Goal: Answer question/provide support

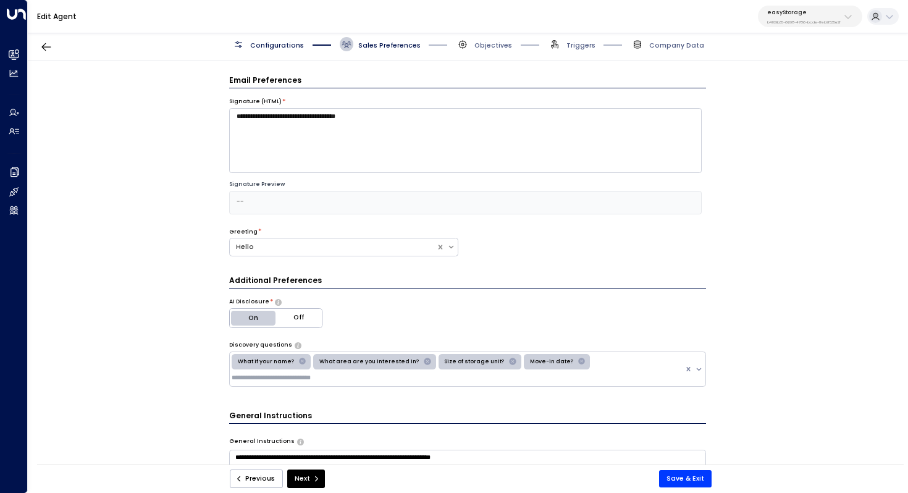
scroll to position [956, 0]
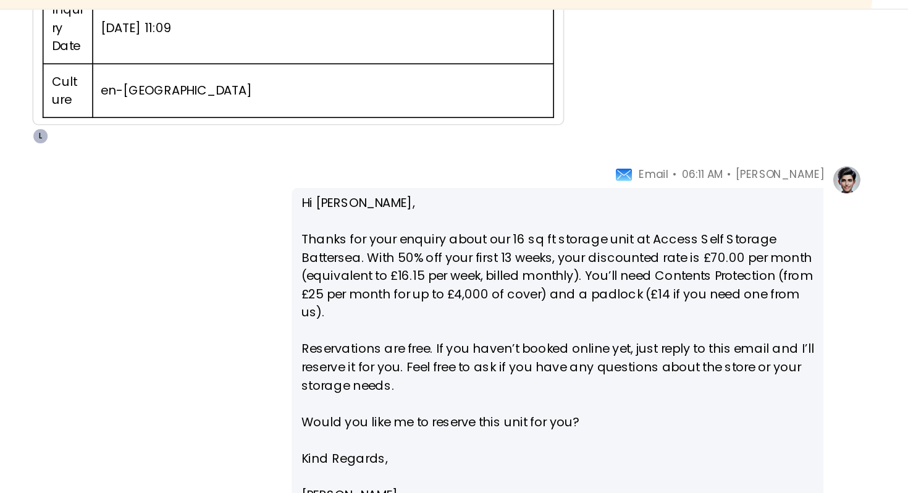
scroll to position [488, 0]
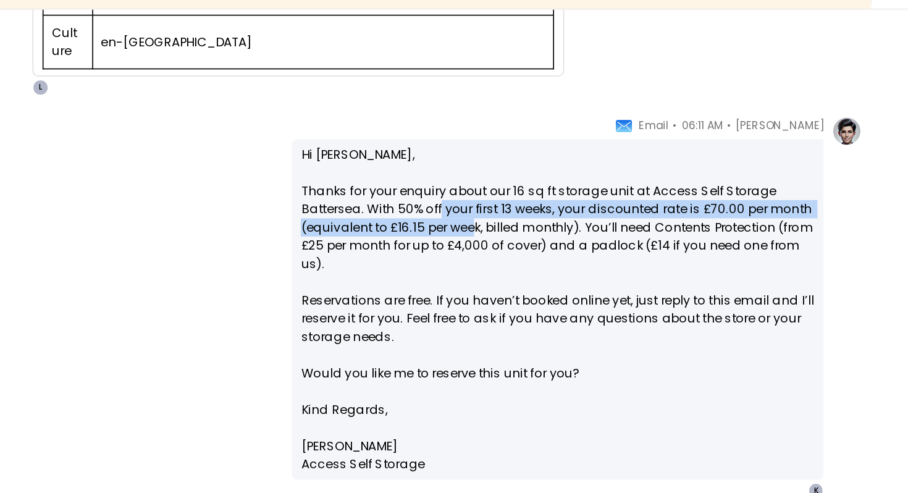
drag, startPoint x: 552, startPoint y: 193, endPoint x: 571, endPoint y: 200, distance: 20.5
click at [571, 200] on p "Hi [PERSON_NAME], Thanks for your enquiry about our 16 sq ft storage unit at Ac…" at bounding box center [624, 244] width 313 height 156
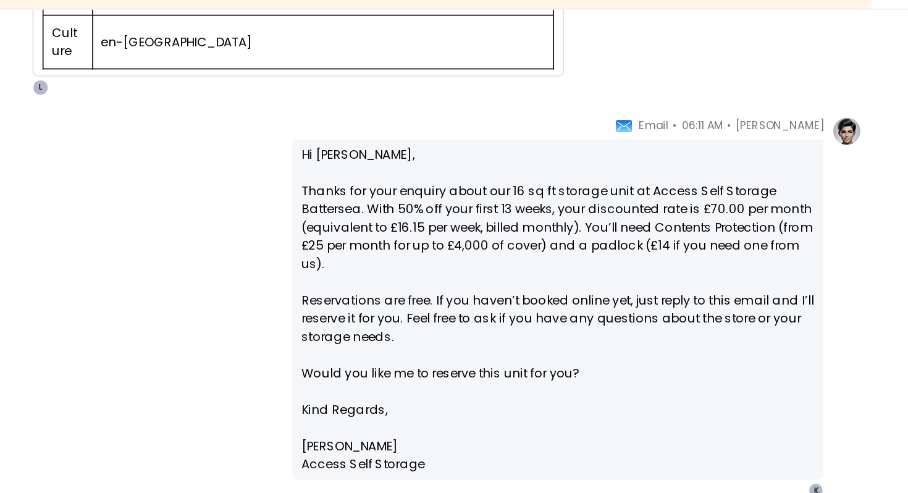
scroll to position [503, 0]
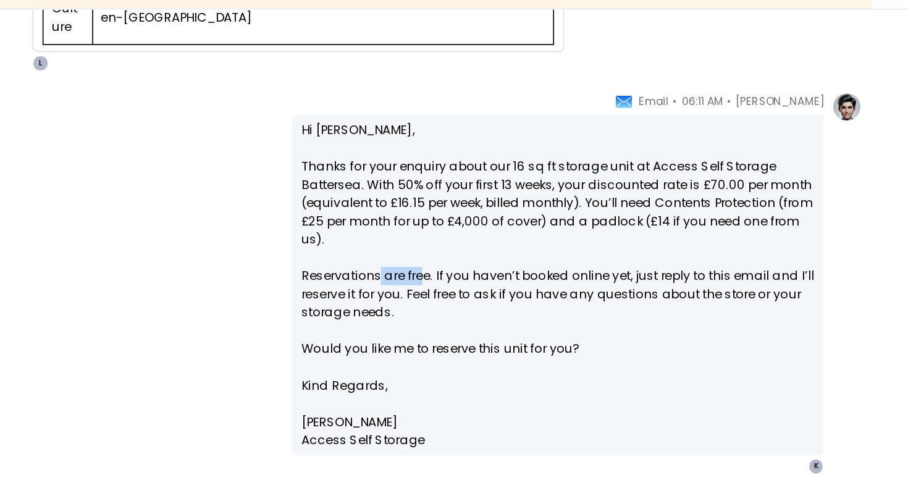
drag, startPoint x: 513, startPoint y: 234, endPoint x: 539, endPoint y: 234, distance: 25.3
click at [539, 234] on p "Hi [PERSON_NAME], Thanks for your enquiry about our 16 sq ft storage unit at Ac…" at bounding box center [624, 229] width 313 height 156
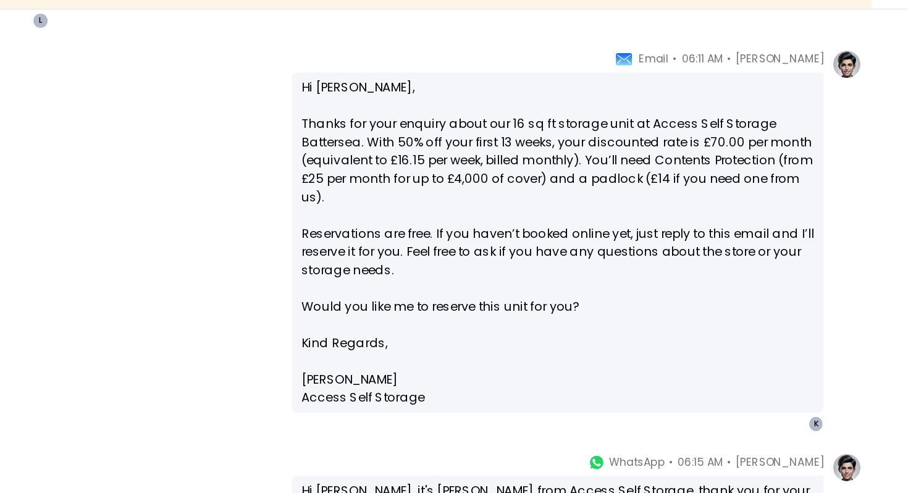
scroll to position [536, 0]
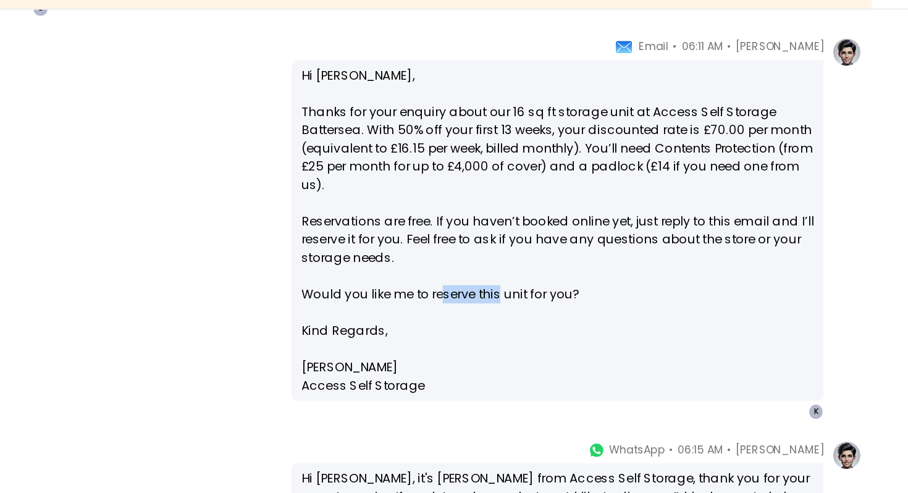
drag, startPoint x: 588, startPoint y: 247, endPoint x: 551, endPoint y: 247, distance: 37.1
click at [551, 247] on p "Hi [PERSON_NAME], Thanks for your enquiry about our 16 sq ft storage unit at Ac…" at bounding box center [624, 195] width 313 height 156
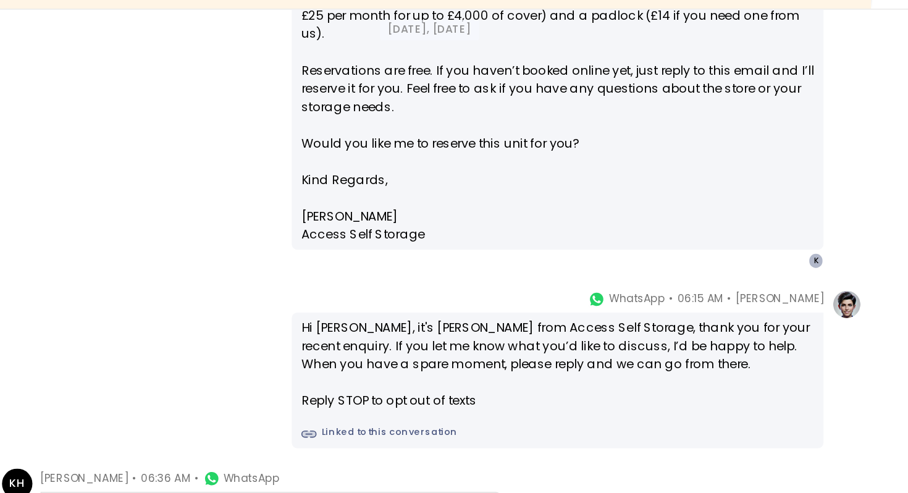
scroll to position [629, 0]
drag, startPoint x: 523, startPoint y: 262, endPoint x: 547, endPoint y: 262, distance: 24.7
click at [547, 271] on div "Hi [PERSON_NAME], it's [PERSON_NAME] from Access Self Storage, thank you for yo…" at bounding box center [624, 299] width 313 height 56
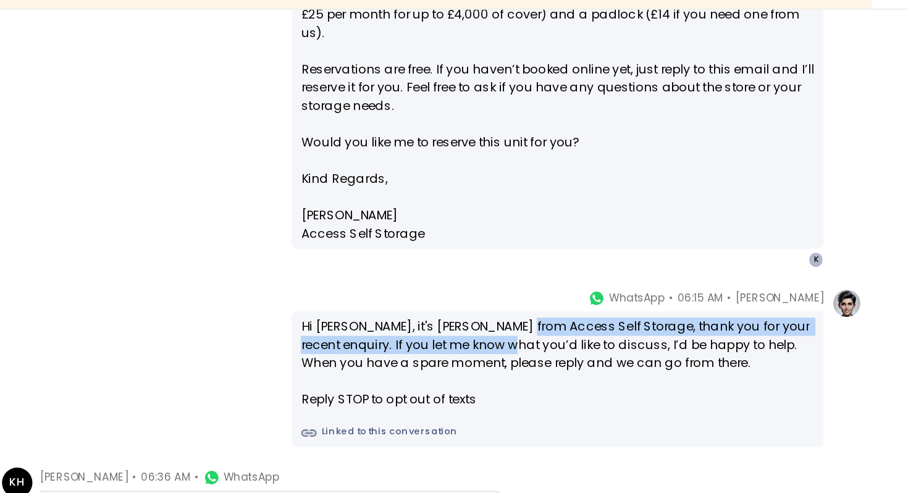
drag, startPoint x: 602, startPoint y: 266, endPoint x: 602, endPoint y: 276, distance: 9.3
click at [602, 276] on div "Hi [PERSON_NAME], it's [PERSON_NAME] from Access Self Storage, thank you for yo…" at bounding box center [624, 299] width 313 height 56
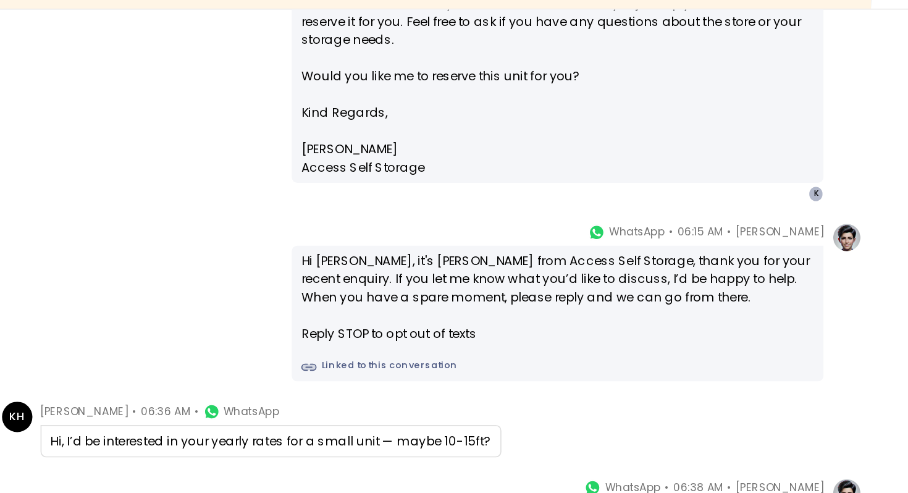
scroll to position [697, 0]
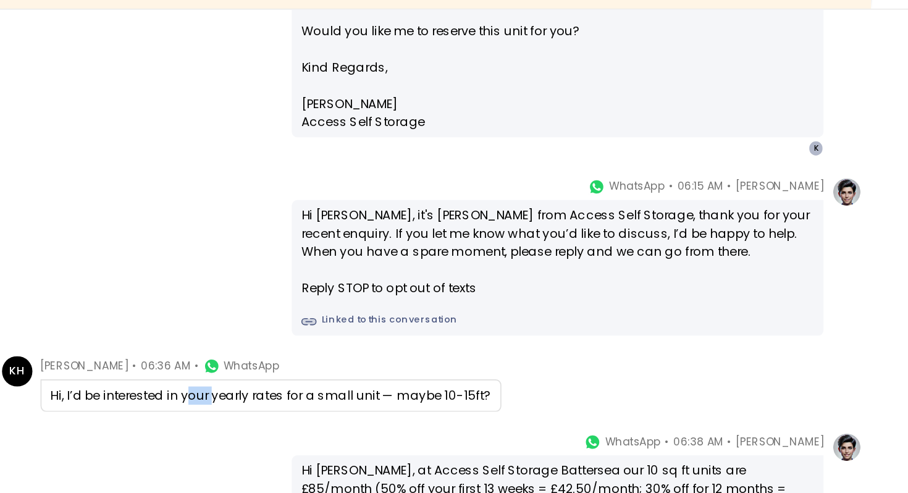
drag, startPoint x: 399, startPoint y: 300, endPoint x: 413, endPoint y: 300, distance: 14.2
click at [413, 313] on div "Hi, I’d be interested in your yearly rates for a small unit — maybe 10-15ft?" at bounding box center [449, 318] width 269 height 11
drag, startPoint x: 491, startPoint y: 304, endPoint x: 478, endPoint y: 304, distance: 13.0
click at [478, 313] on div "Hi, I’d be interested in your yearly rates for a small unit — maybe 10-15ft?" at bounding box center [449, 318] width 269 height 11
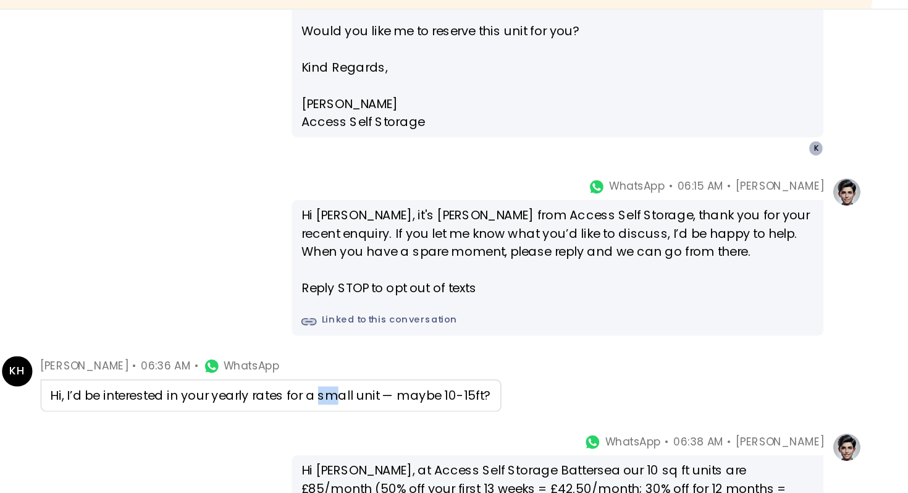
click at [478, 313] on div "Hi, I’d be interested in your yearly rates for a small unit — maybe 10-15ft?" at bounding box center [449, 318] width 269 height 11
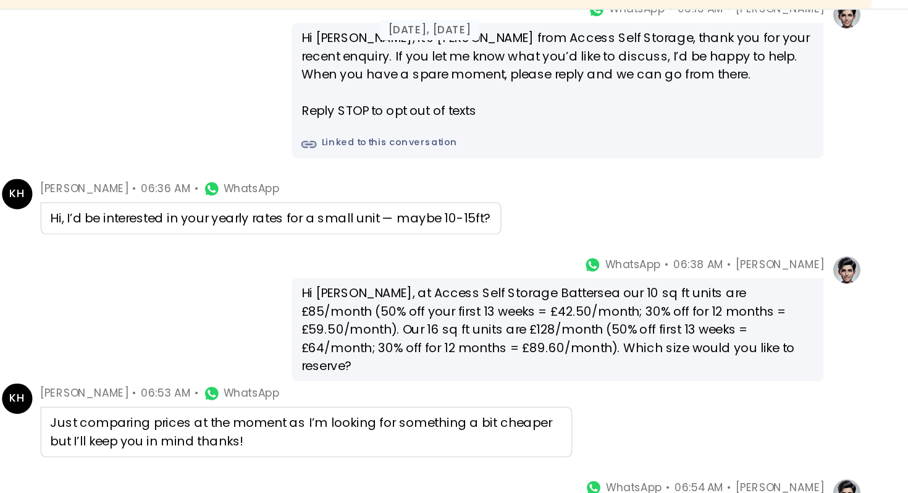
scroll to position [806, 0]
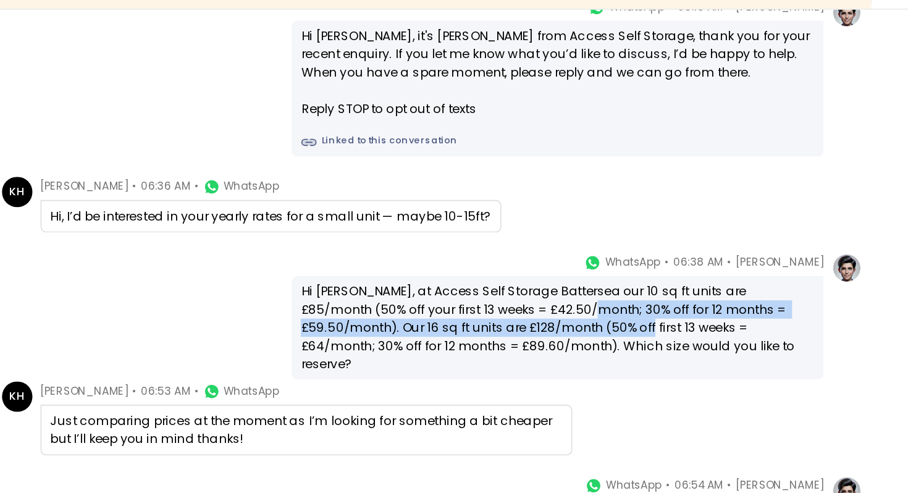
drag, startPoint x: 607, startPoint y: 248, endPoint x: 607, endPoint y: 259, distance: 11.8
click at [607, 260] on div "Hi [PERSON_NAME], at Access Self Storage Battersea our 10 sq ft units are £85/m…" at bounding box center [624, 277] width 313 height 56
click at [607, 259] on div "Hi [PERSON_NAME], at Access Self Storage Battersea our 10 sq ft units are £85/m…" at bounding box center [624, 277] width 313 height 56
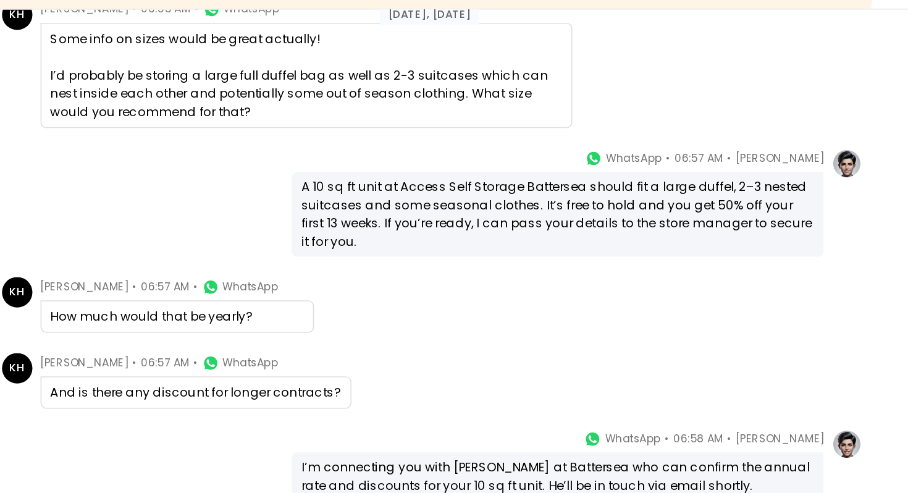
scroll to position [1153, 0]
drag, startPoint x: 345, startPoint y: 300, endPoint x: 361, endPoint y: 300, distance: 16.1
click at [361, 311] on div "And is there any discount for longer contracts?" at bounding box center [403, 316] width 177 height 11
click at [515, 115] on div "Some info on sizes would be great actually! I’d probably be storing a large ful…" at bounding box center [471, 123] width 312 height 56
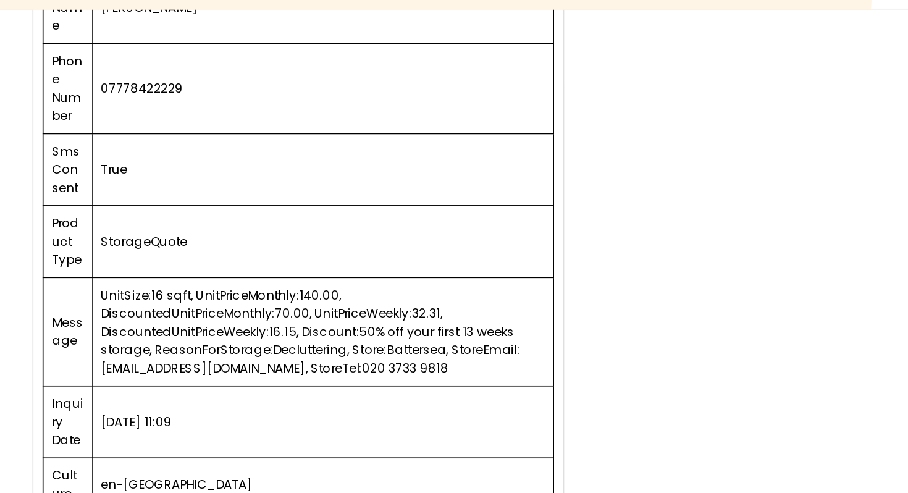
scroll to position [223, 0]
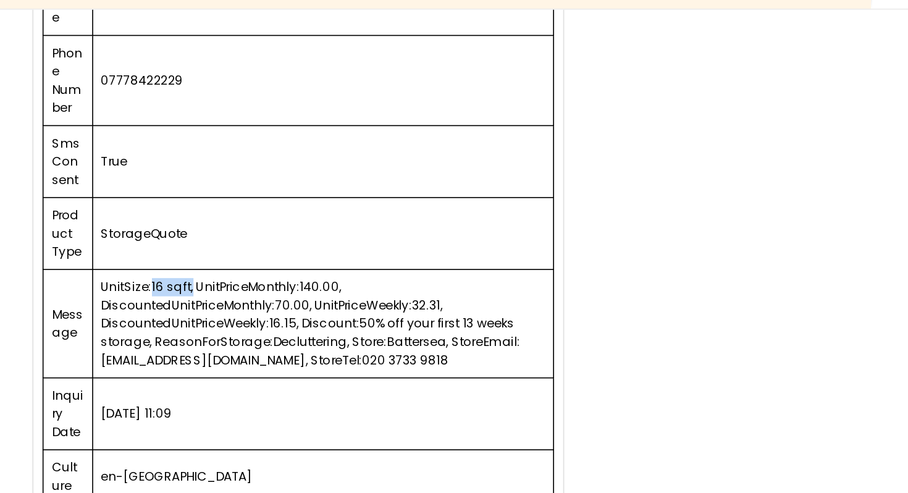
drag, startPoint x: 375, startPoint y: 239, endPoint x: 400, endPoint y: 240, distance: 24.7
click at [400, 242] on td "UnitSize:16 sqft, UnitPriceMonthly:140.00, DiscountedUnitPriceMonthly:70.00, Un…" at bounding box center [481, 275] width 282 height 66
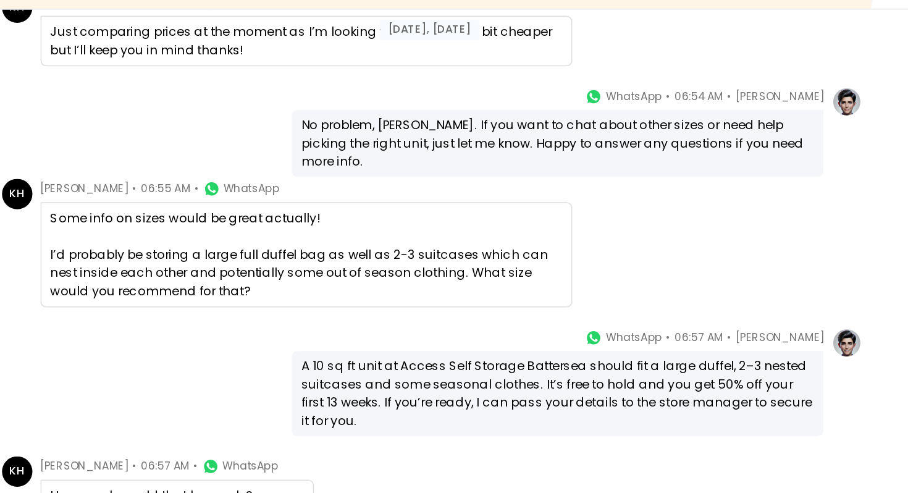
scroll to position [1046, 0]
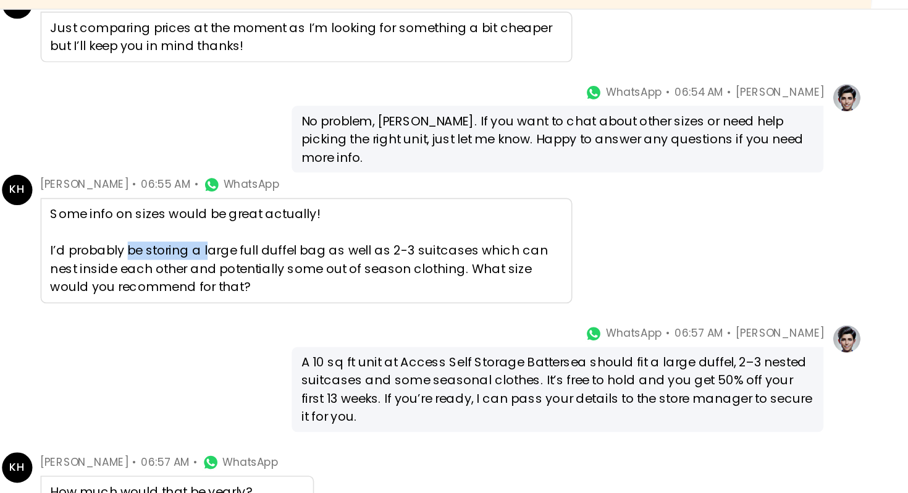
drag, startPoint x: 361, startPoint y: 217, endPoint x: 408, endPoint y: 217, distance: 47.0
click at [408, 217] on div "Some info on sizes would be great actually! I’d probably be storing a large ful…" at bounding box center [471, 230] width 312 height 56
drag, startPoint x: 394, startPoint y: 214, endPoint x: 507, endPoint y: 214, distance: 113.7
click at [507, 214] on div "Some info on sizes would be great actually! I’d probably be storing a large ful…" at bounding box center [471, 230] width 312 height 56
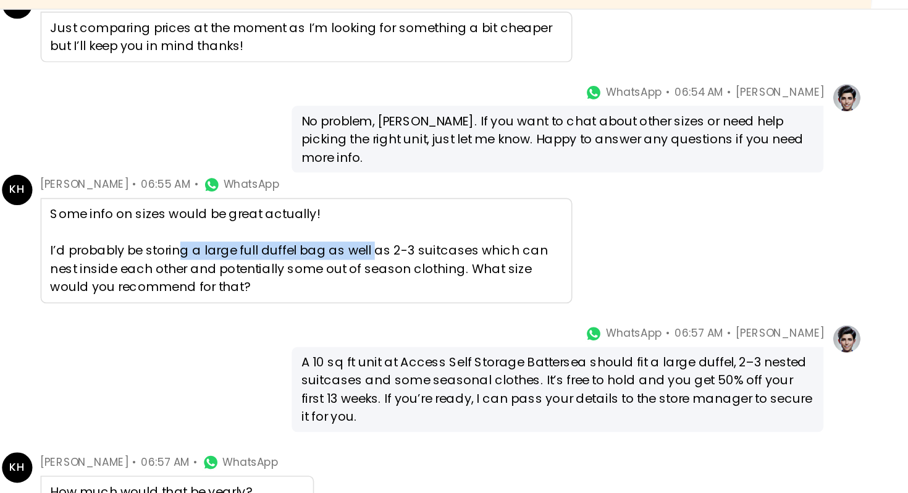
click at [507, 214] on div "Some info on sizes would be great actually! I’d probably be storing a large ful…" at bounding box center [471, 230] width 312 height 56
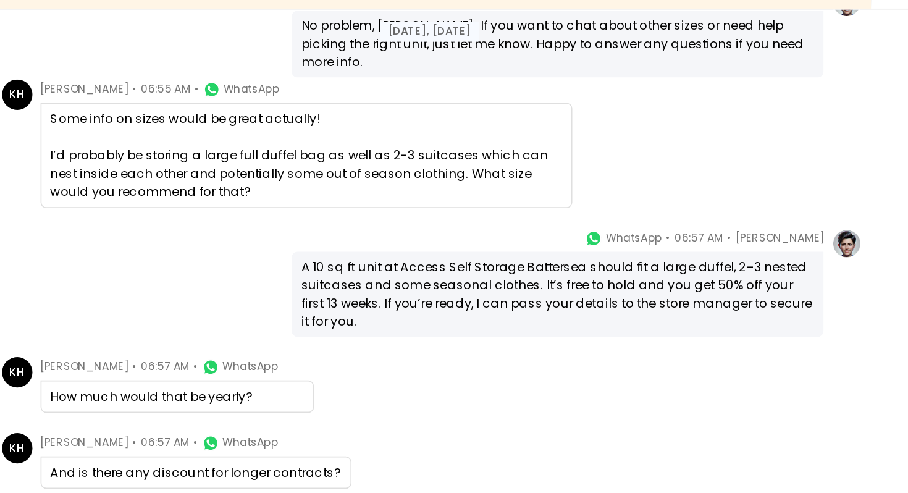
scroll to position [1116, 0]
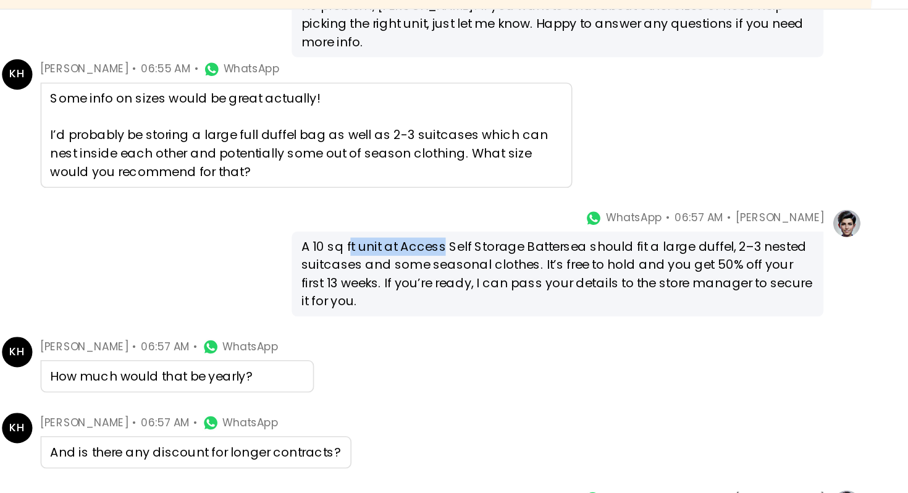
drag, startPoint x: 495, startPoint y: 216, endPoint x: 551, endPoint y: 218, distance: 56.3
click at [552, 222] on div "A 10 sq ft unit at Access Self Storage Battersea should fit a large duffel, 2–3…" at bounding box center [624, 244] width 313 height 44
click at [551, 222] on div "A 10 sq ft unit at Access Self Storage Battersea should fit a large duffel, 2–3…" at bounding box center [624, 244] width 313 height 44
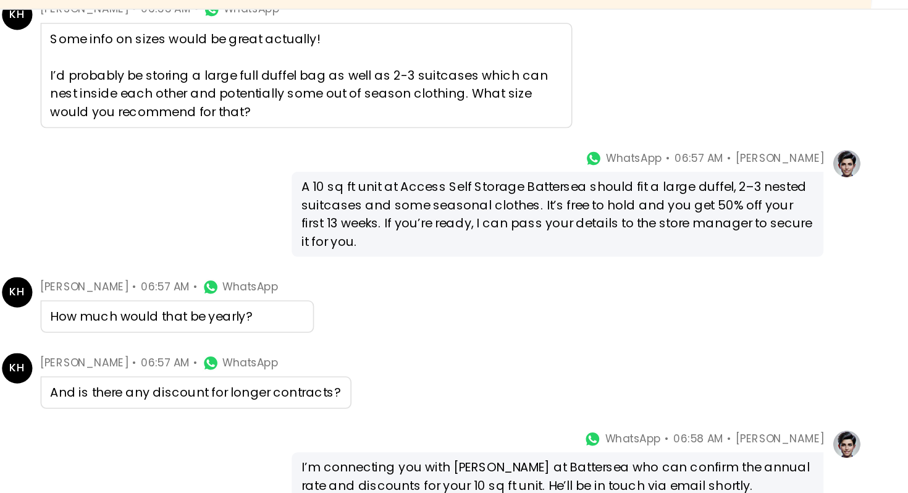
scroll to position [1153, 0]
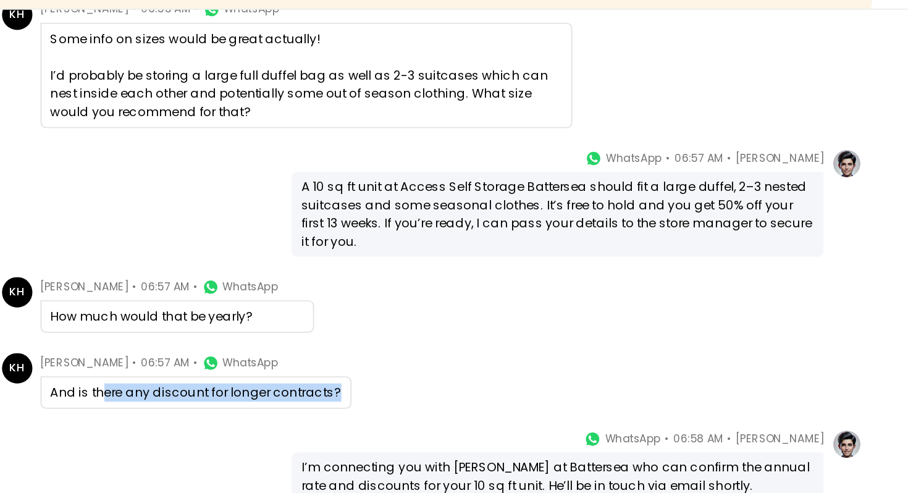
drag, startPoint x: 345, startPoint y: 305, endPoint x: 454, endPoint y: 311, distance: 108.9
click at [454, 311] on div "And is there any discount for longer contracts?" at bounding box center [404, 316] width 190 height 20
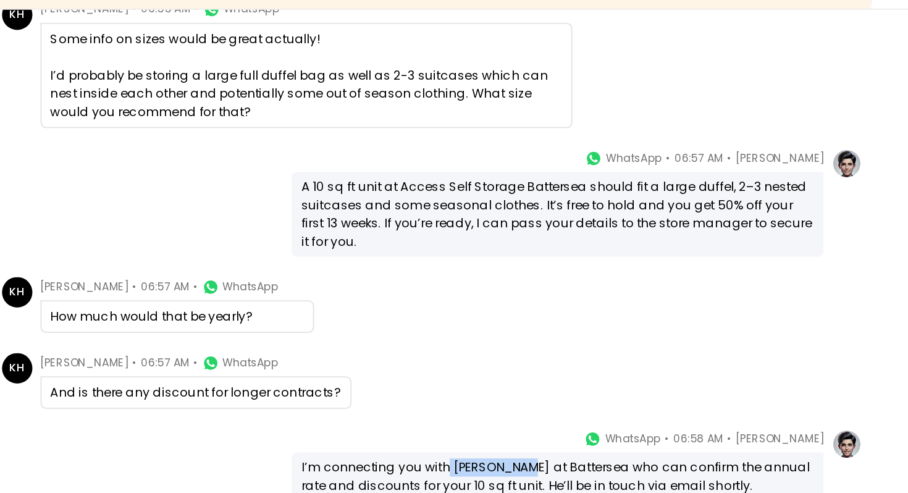
drag, startPoint x: 553, startPoint y: 348, endPoint x: 600, endPoint y: 348, distance: 47.0
click at [600, 356] on div "I’m connecting you with [PERSON_NAME] at Battersea who can confirm the annual r…" at bounding box center [624, 367] width 313 height 22
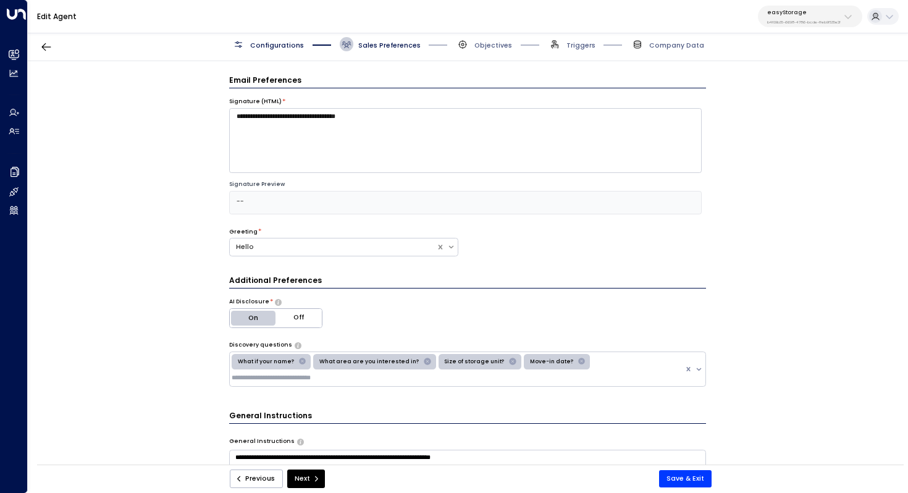
scroll to position [956, 0]
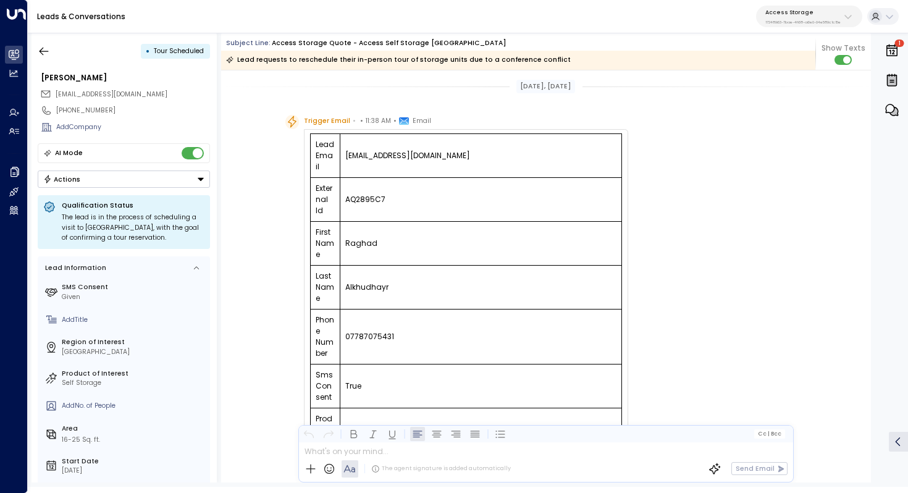
scroll to position [89, 0]
